Goal: Task Accomplishment & Management: Manage account settings

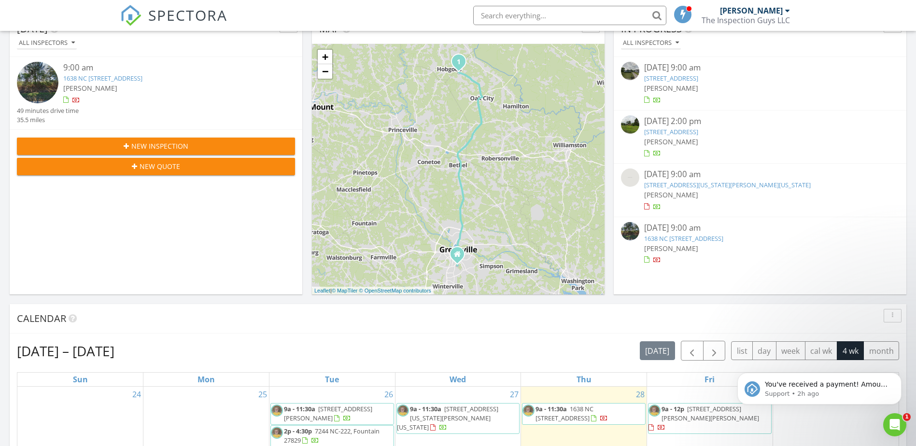
scroll to position [338, 0]
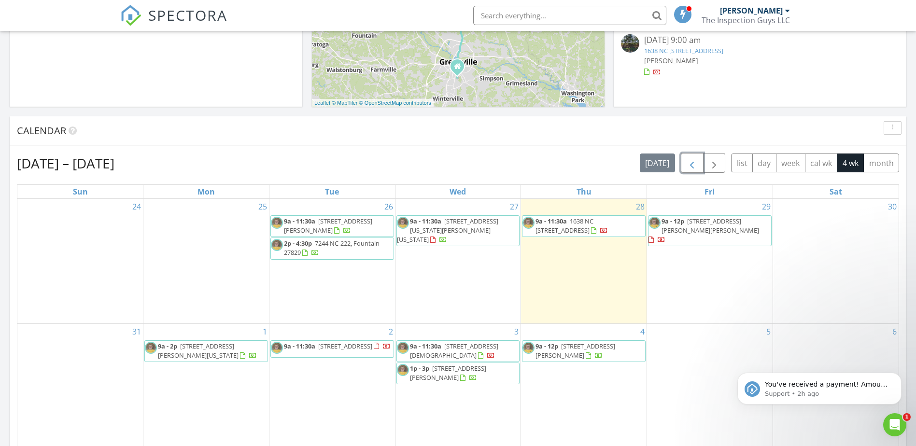
click at [693, 161] on span "button" at bounding box center [692, 163] width 12 height 12
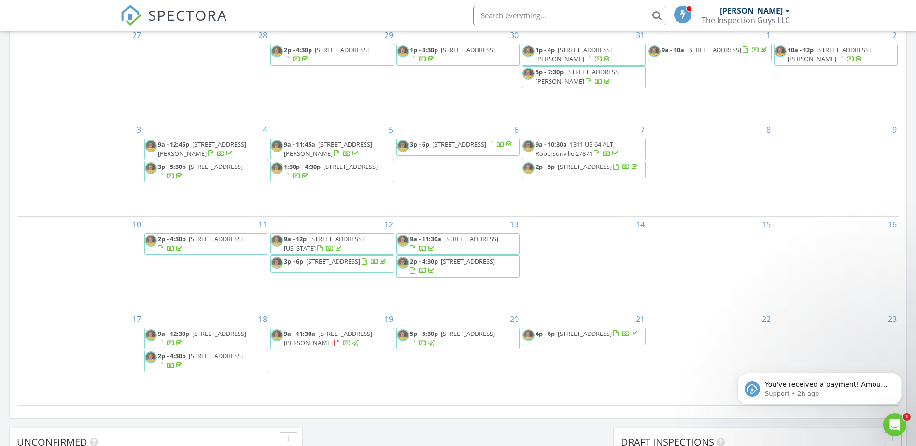
scroll to position [580, 0]
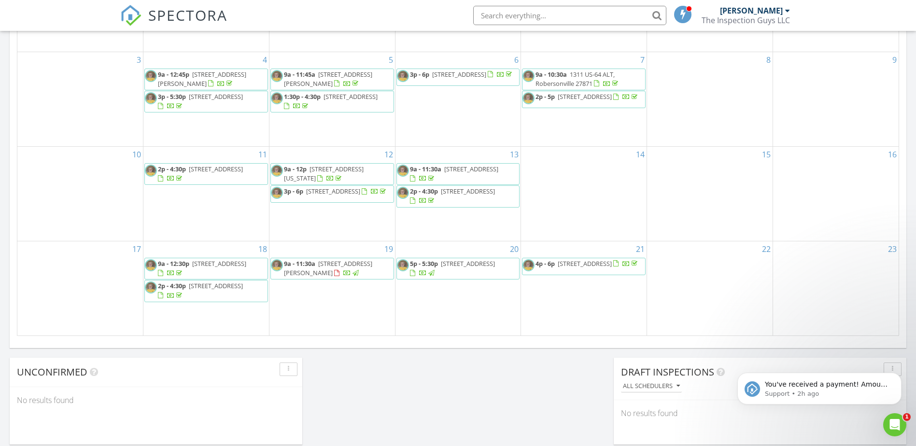
click at [212, 289] on span "2549 Circle Dr, Winterville 28590" at bounding box center [216, 286] width 54 height 9
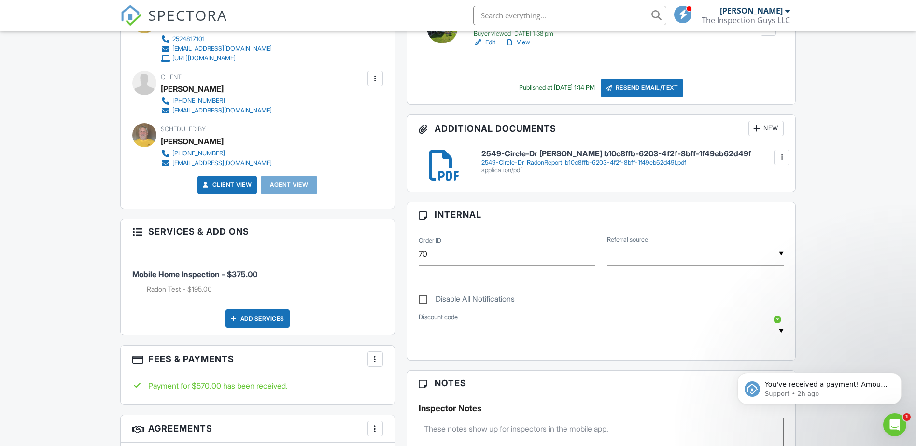
scroll to position [339, 0]
click at [768, 255] on input "text" at bounding box center [695, 255] width 177 height 24
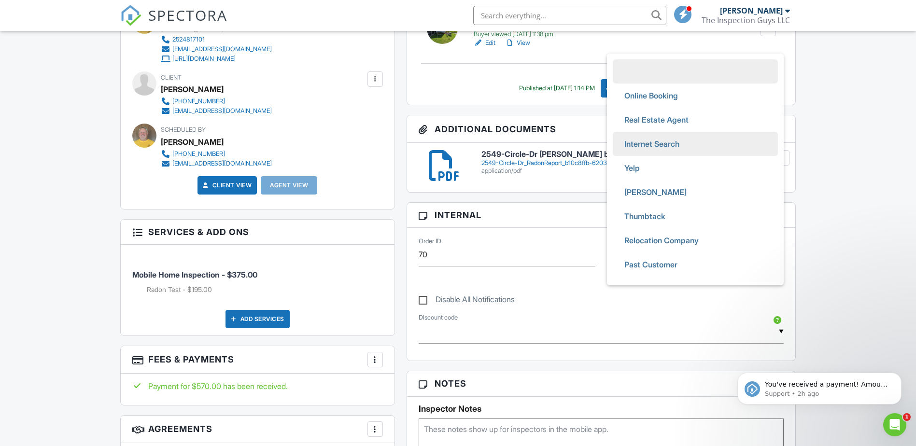
click at [638, 148] on span "Internet Search" at bounding box center [652, 144] width 71 height 24
type input "Internet Search"
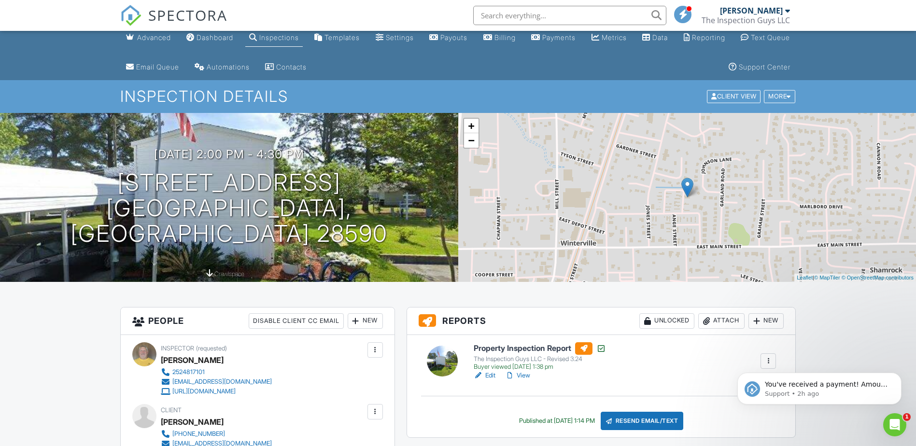
scroll to position [0, 0]
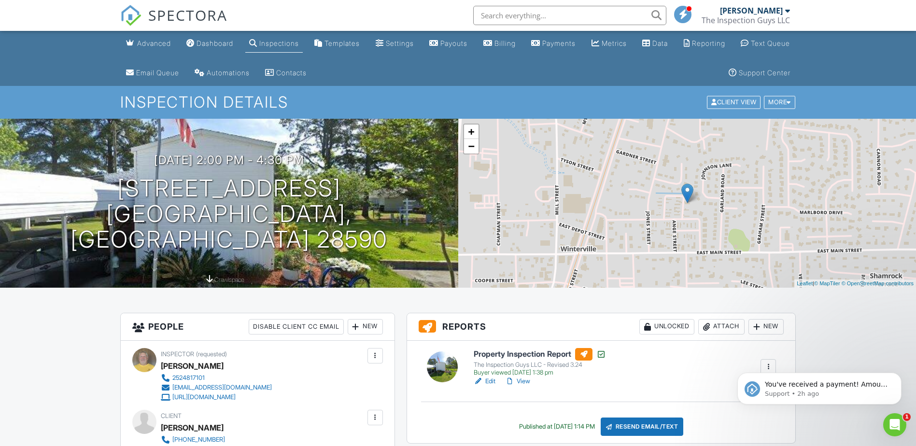
click at [524, 382] on link "View" at bounding box center [517, 382] width 25 height 10
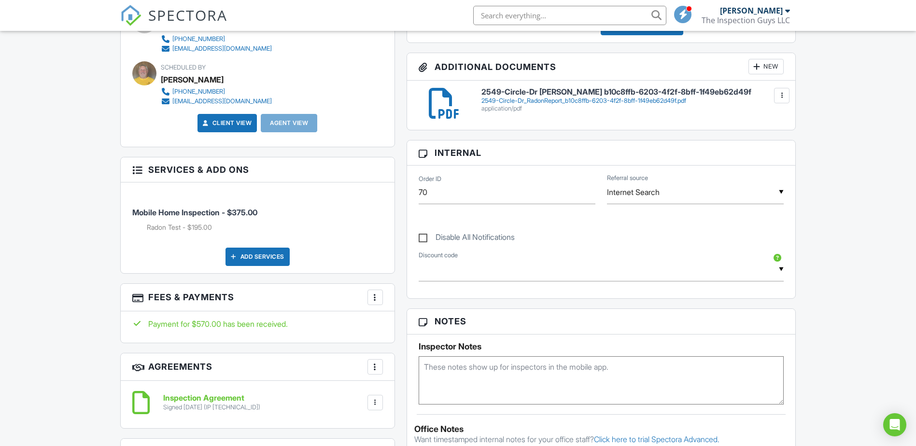
scroll to position [242, 0]
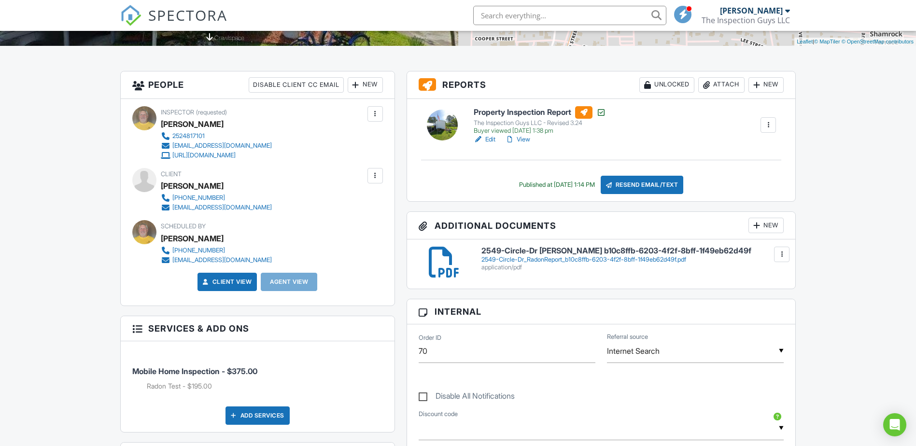
click at [782, 254] on div at bounding box center [782, 255] width 10 height 10
click at [617, 251] on h6 "2549-Circle-Dr [PERSON_NAME] b10c8ffb-6203-4f2f-8bff-1f49eb62d49f" at bounding box center [633, 251] width 303 height 9
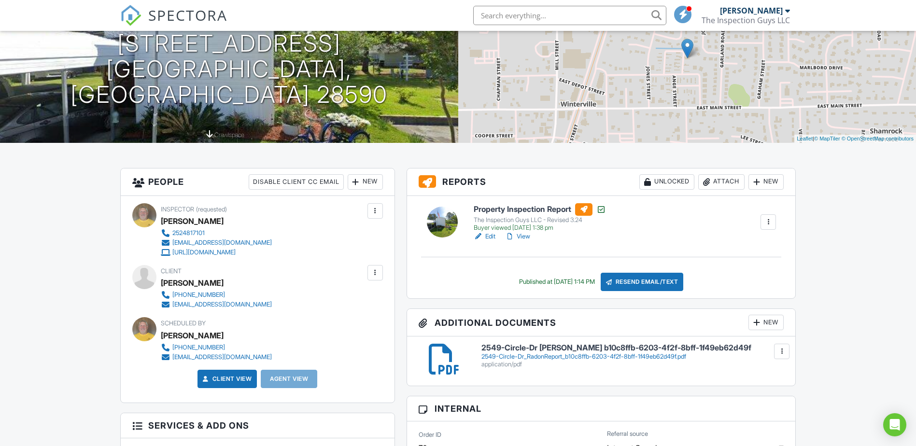
scroll to position [338, 0]
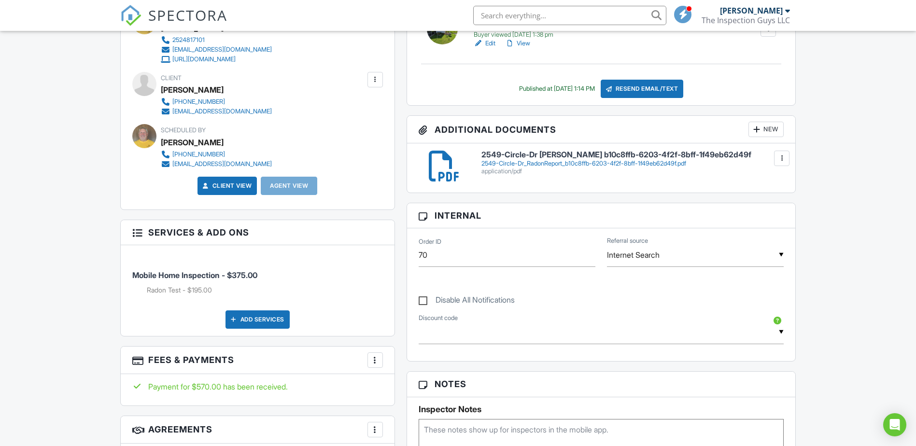
click at [422, 300] on label "Disable All Notifications" at bounding box center [467, 302] width 96 height 12
click at [422, 299] on input "Disable All Notifications" at bounding box center [422, 295] width 6 height 6
checkbox input "true"
click at [780, 332] on input "text" at bounding box center [602, 333] width 366 height 24
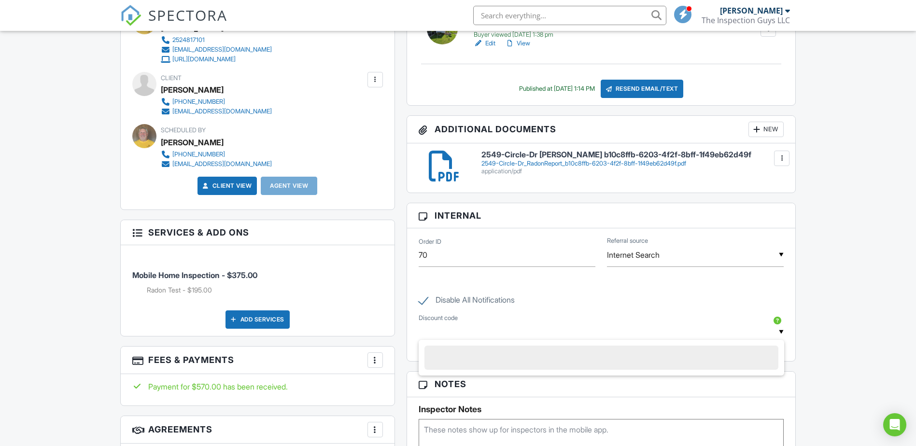
click at [780, 332] on input "text" at bounding box center [602, 333] width 366 height 24
click at [783, 329] on input "text" at bounding box center [602, 333] width 366 height 24
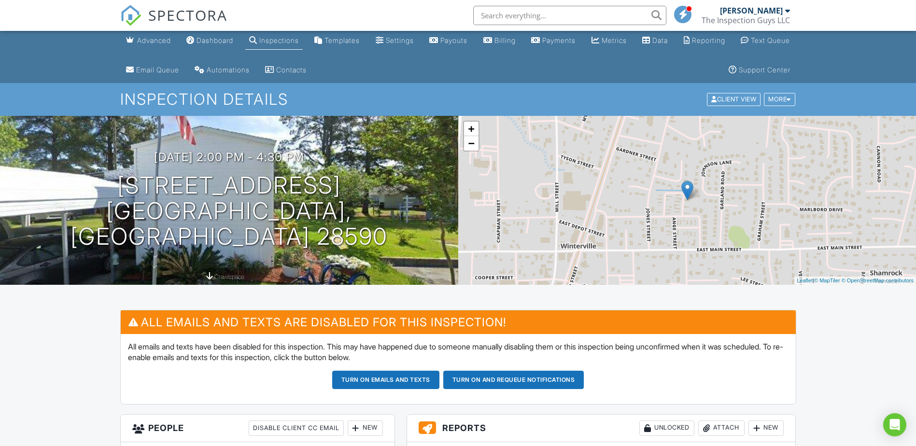
scroll to position [0, 0]
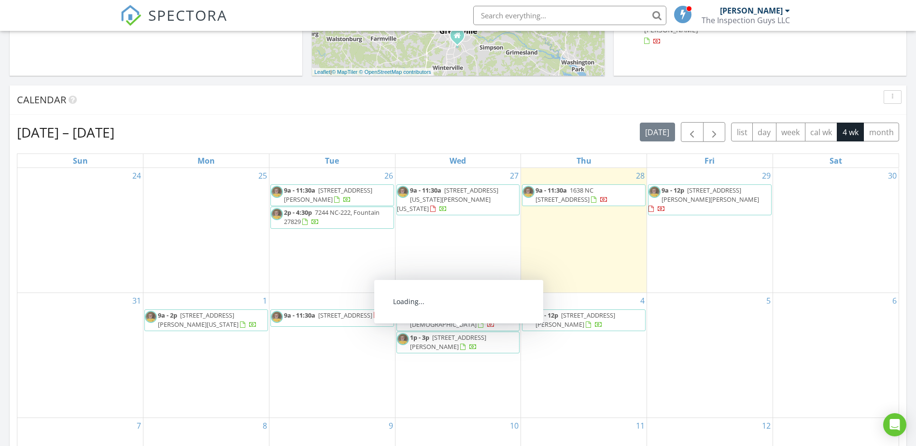
scroll to position [242, 0]
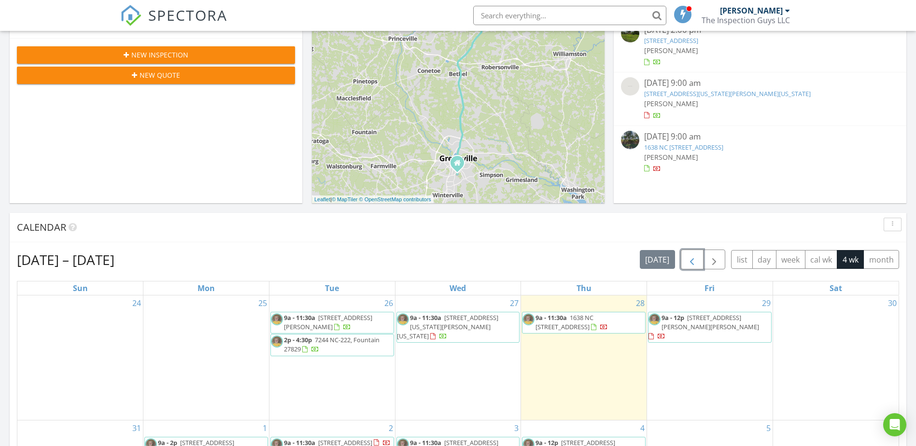
click at [691, 257] on span "button" at bounding box center [692, 260] width 12 height 12
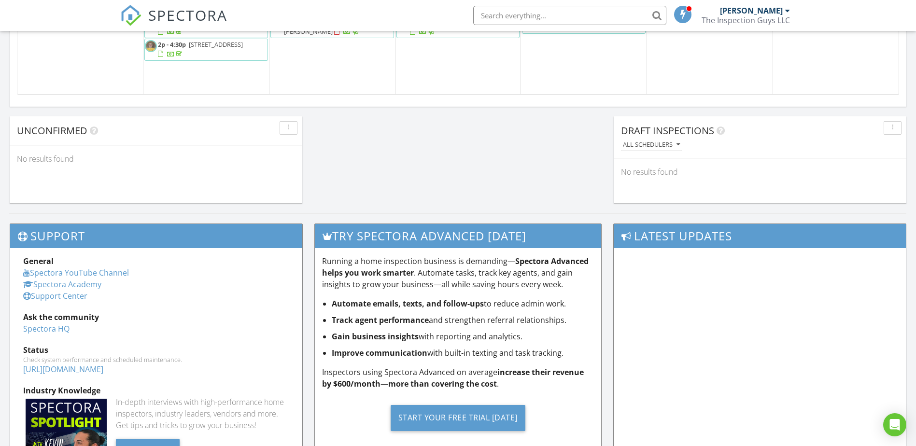
scroll to position [580, 0]
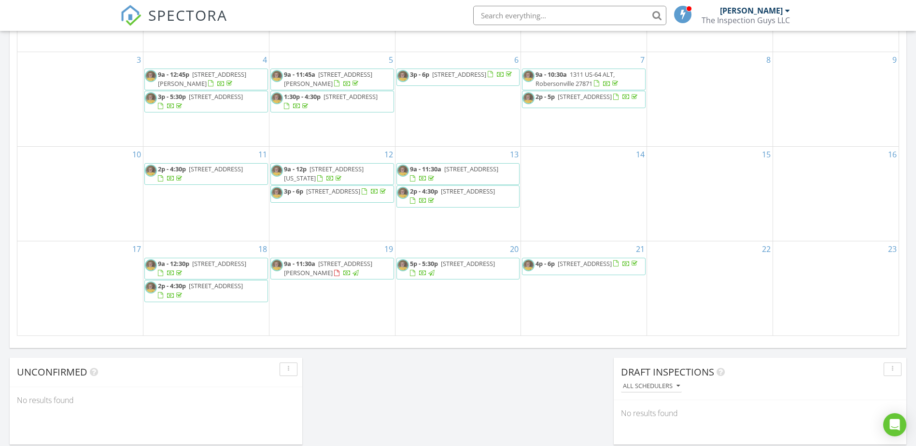
drag, startPoint x: 224, startPoint y: 283, endPoint x: 219, endPoint y: 291, distance: 9.8
click at [219, 290] on span "2549 Circle Dr, Winterville 28590" at bounding box center [216, 286] width 54 height 9
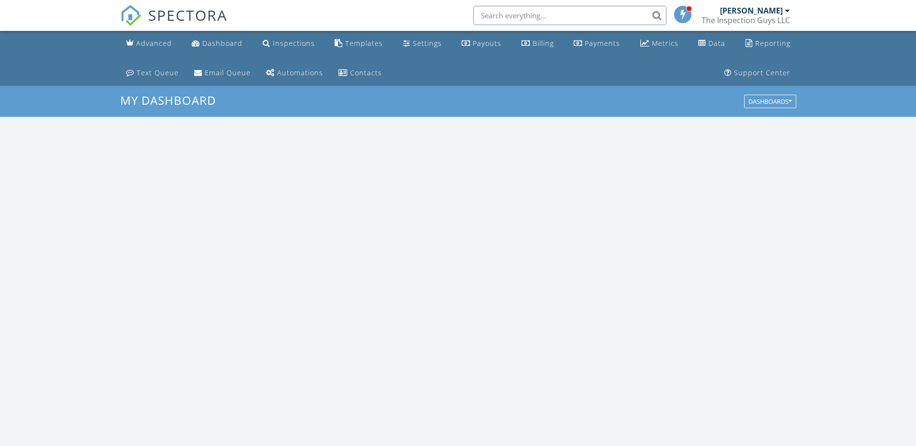
scroll to position [894, 931]
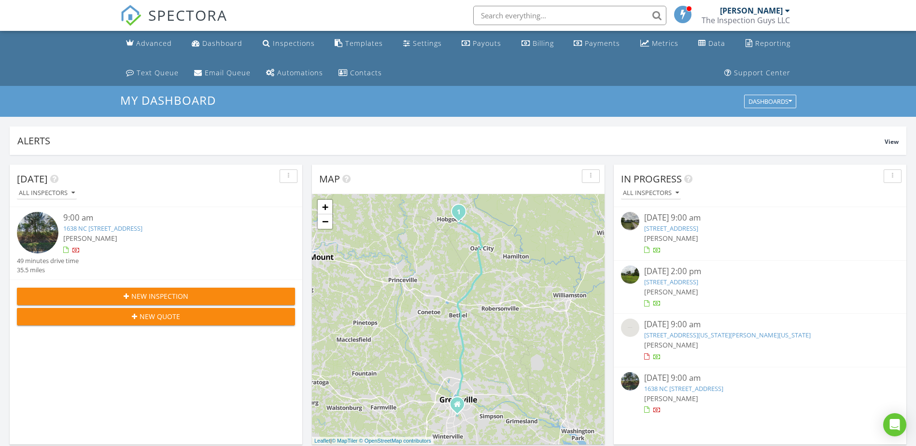
click at [694, 228] on link "3652 Highland Dr, Ayden, NC 28513" at bounding box center [671, 228] width 54 height 9
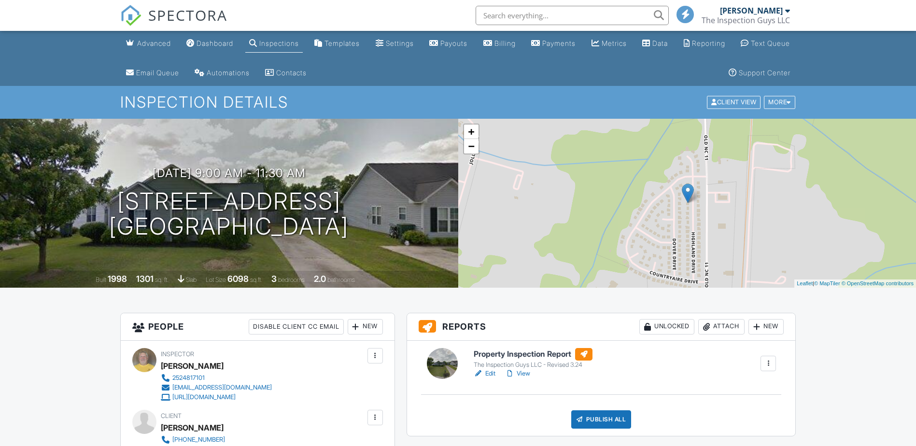
click at [526, 372] on link "View" at bounding box center [517, 374] width 25 height 10
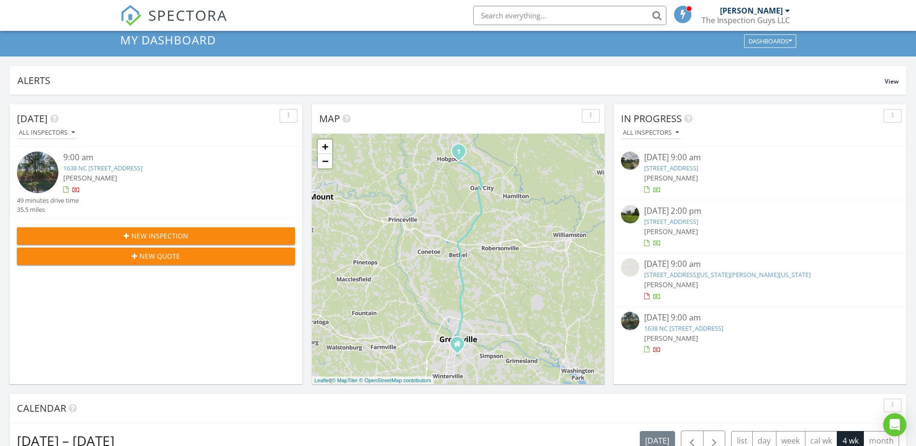
scroll to position [56, 0]
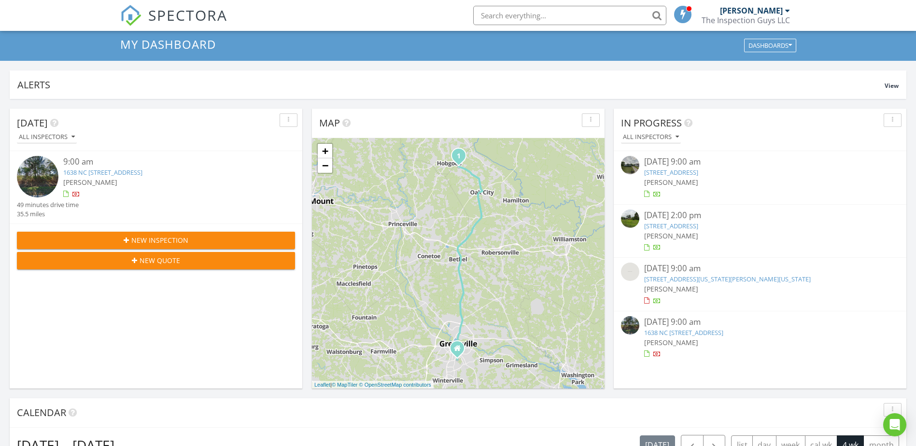
click at [698, 227] on link "7244 NC-222, Fountain, NC 27829" at bounding box center [671, 226] width 54 height 9
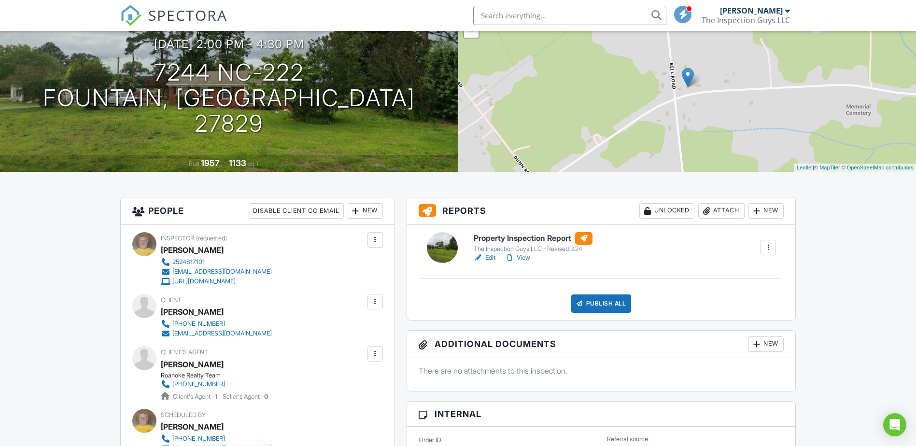
scroll to position [48, 0]
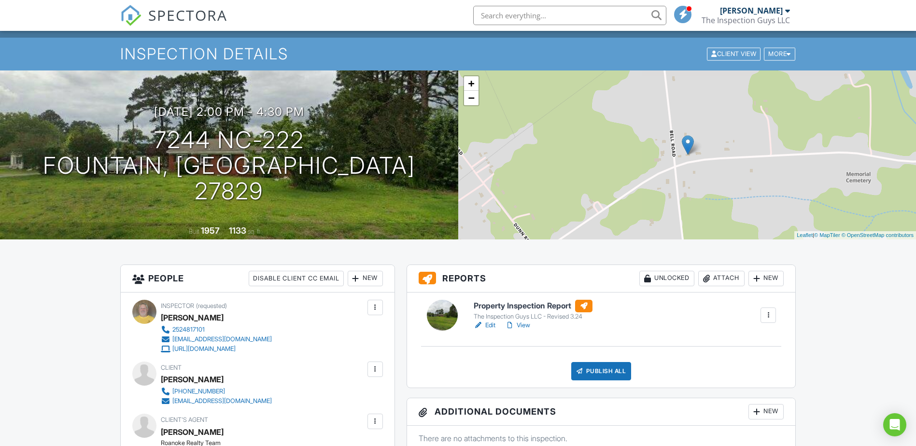
click at [523, 323] on link "View" at bounding box center [517, 326] width 25 height 10
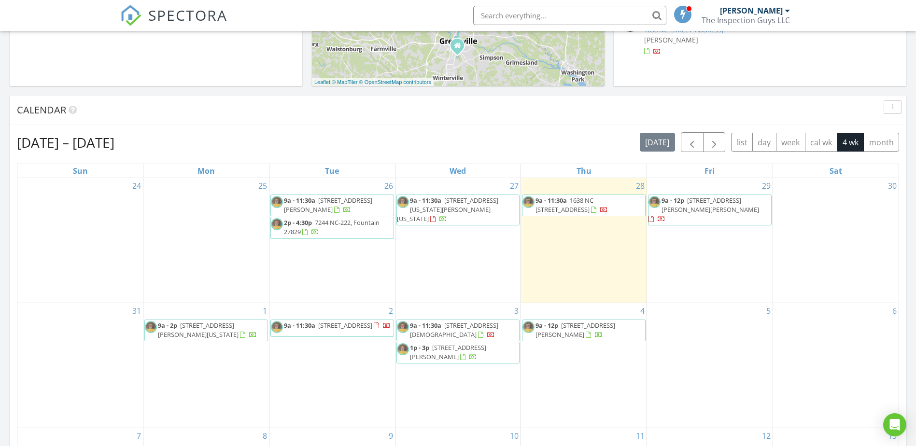
scroll to position [290, 0]
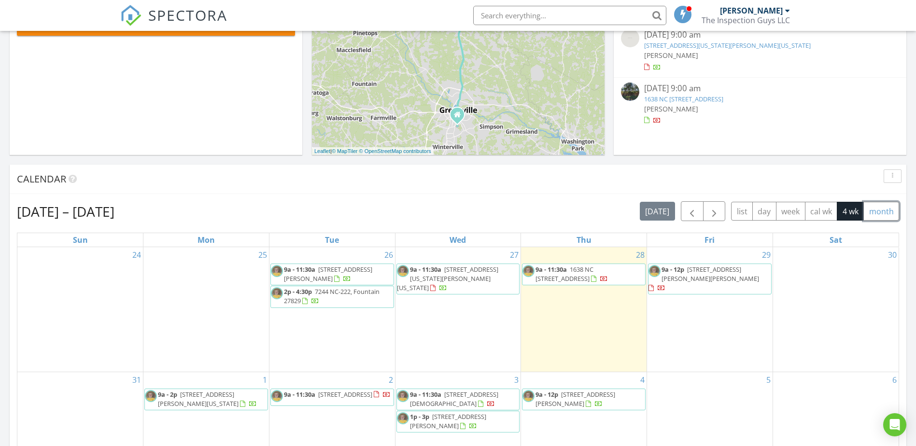
click at [876, 209] on button "month" at bounding box center [882, 211] width 36 height 19
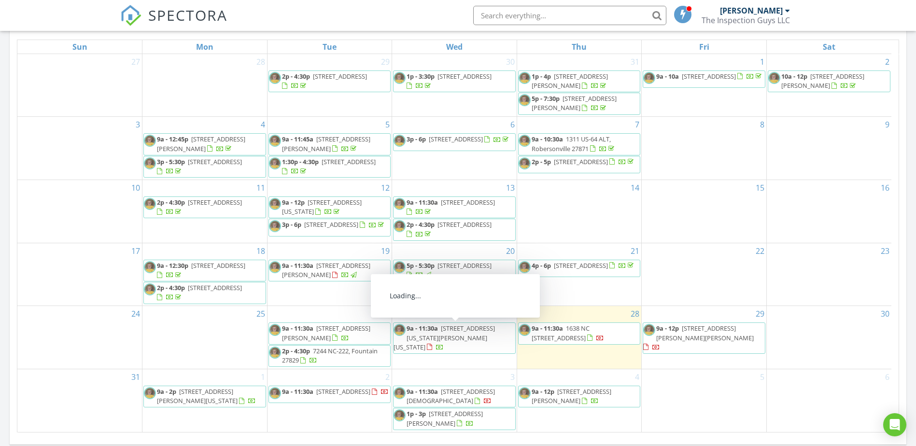
scroll to position [3, 0]
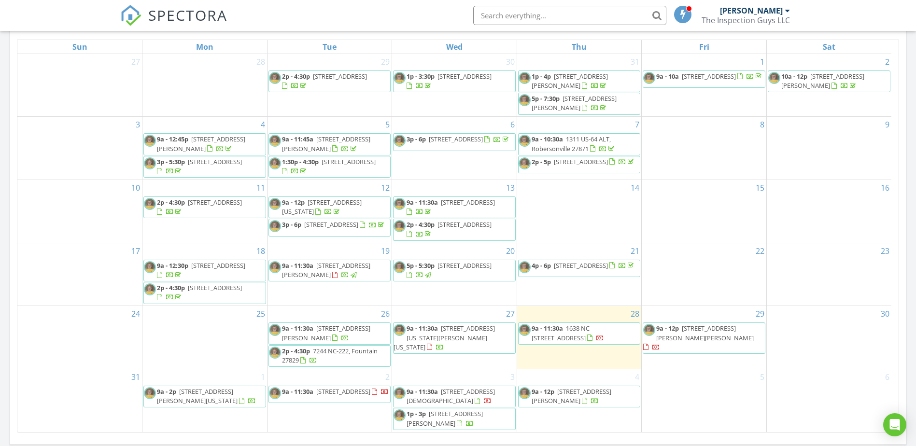
click at [218, 292] on span "2549 Circle Dr, Winterville 28590" at bounding box center [215, 288] width 54 height 9
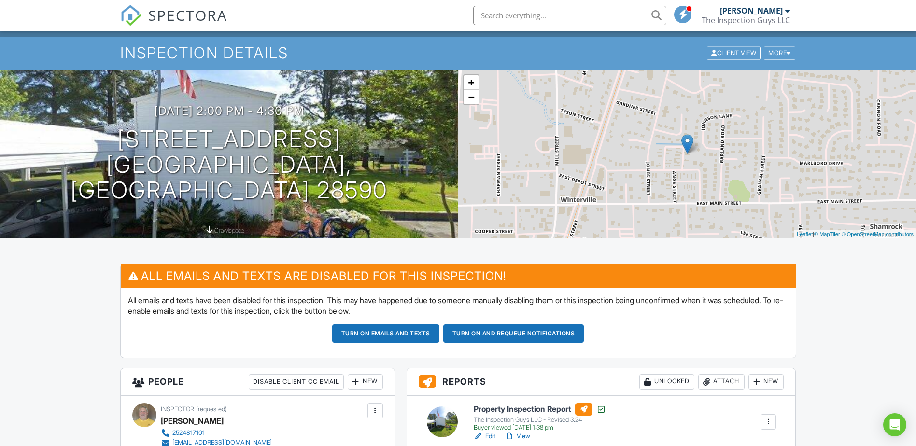
scroll to position [48, 0]
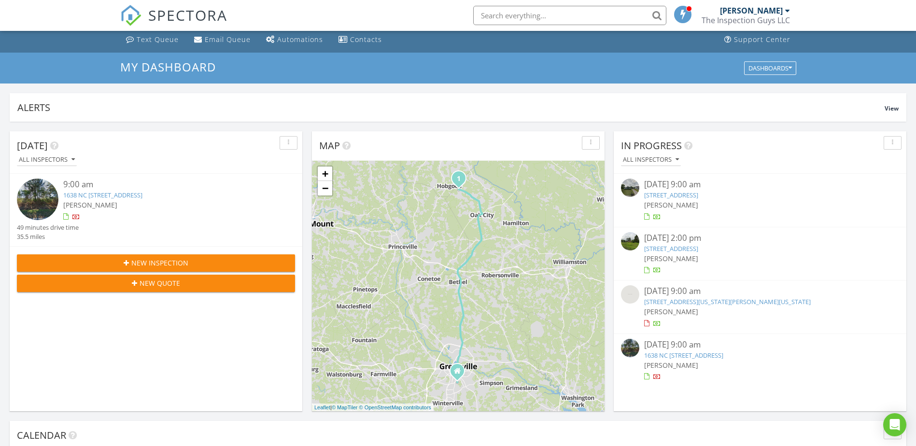
scroll to position [97, 0]
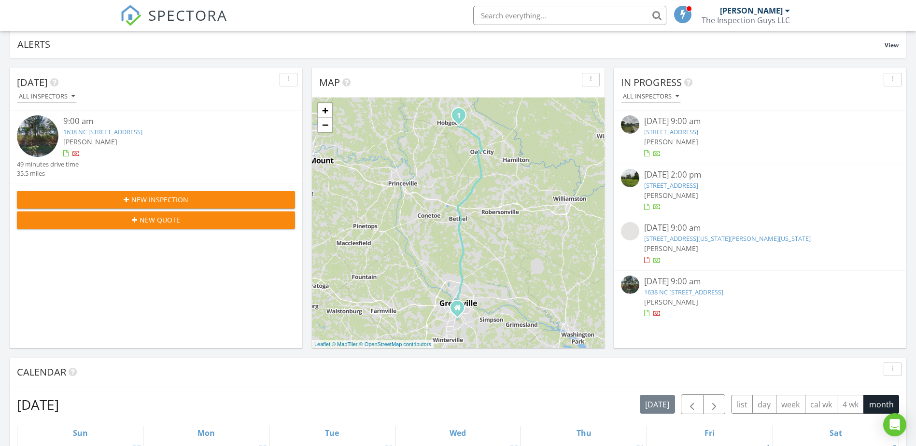
click at [683, 290] on link "1638 NC 125, Oak City, NC 27857" at bounding box center [683, 292] width 79 height 9
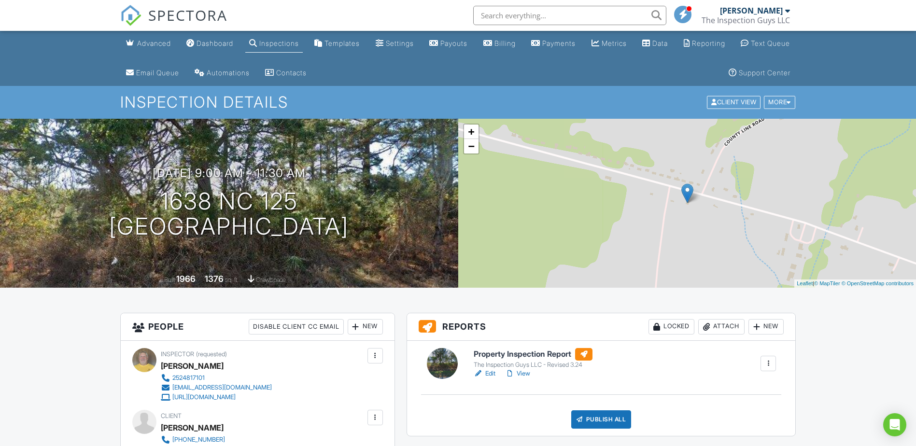
click at [522, 372] on link "View" at bounding box center [517, 374] width 25 height 10
